Goal: Task Accomplishment & Management: Use online tool/utility

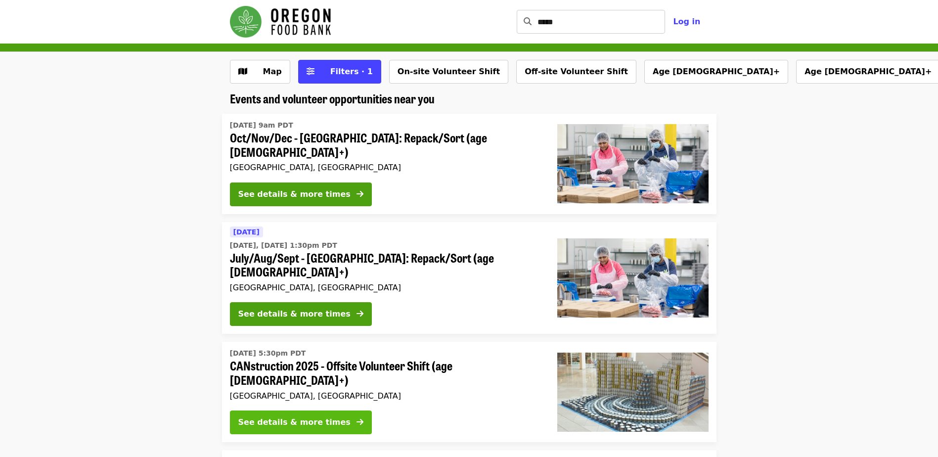
click at [329, 410] on button "See details & more times" at bounding box center [301, 422] width 142 height 24
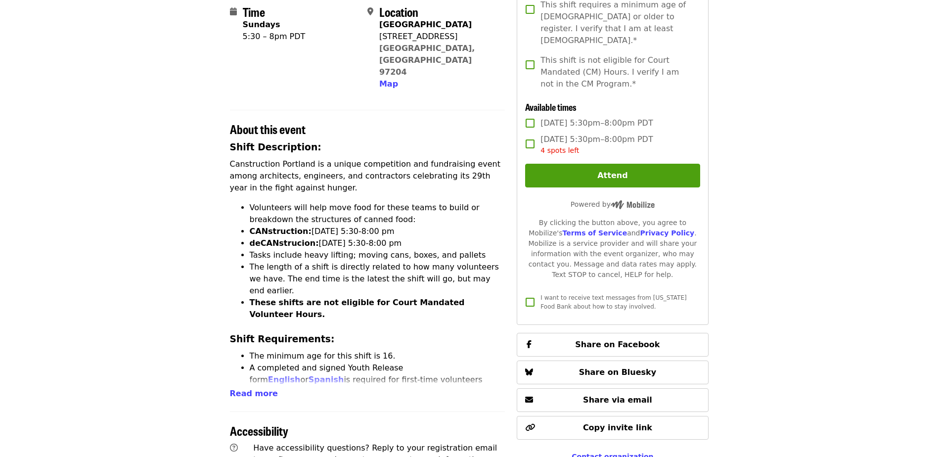
scroll to position [265, 0]
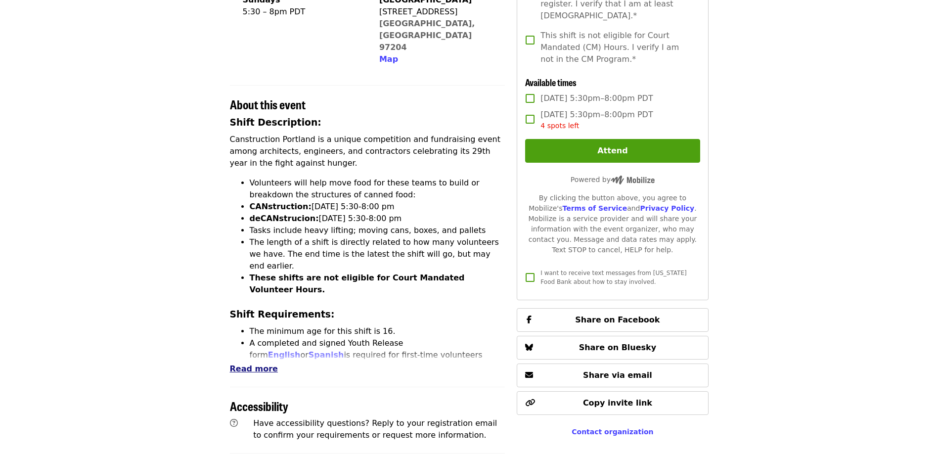
click at [258, 364] on span "Read more" at bounding box center [254, 368] width 48 height 9
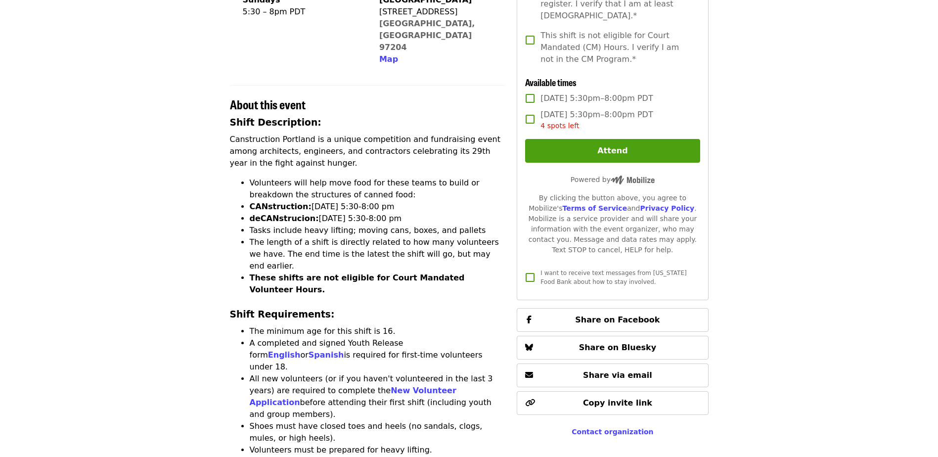
scroll to position [0, 0]
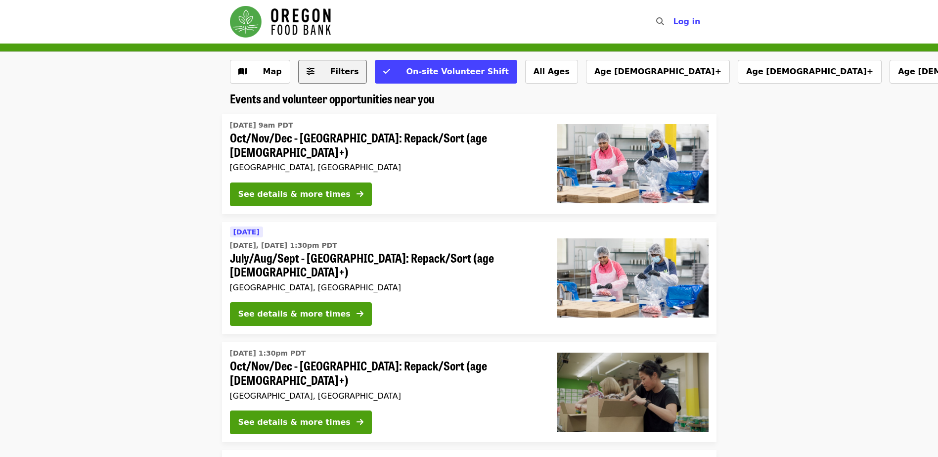
click at [340, 71] on span "Filters" at bounding box center [344, 71] width 29 height 9
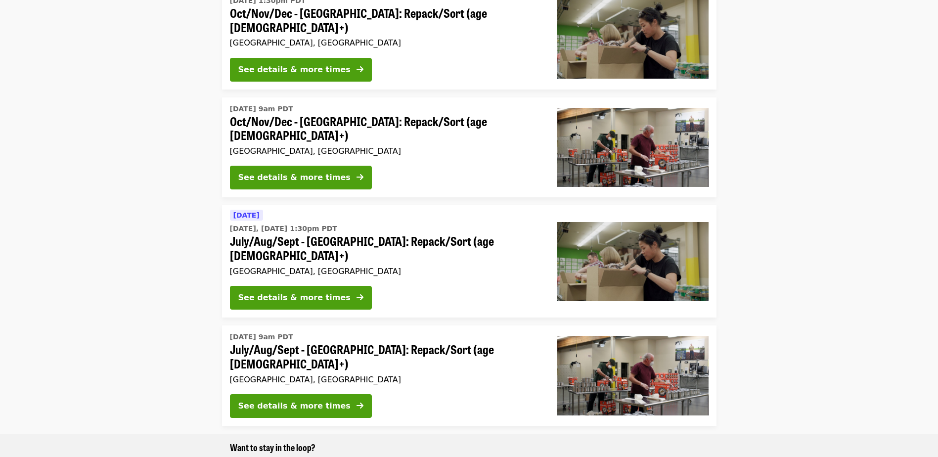
scroll to position [875, 0]
